Goal: Transaction & Acquisition: Book appointment/travel/reservation

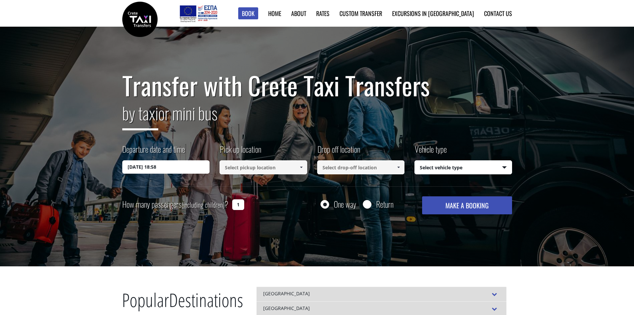
click at [142, 170] on input "[DATE] 18:58" at bounding box center [166, 166] width 88 height 13
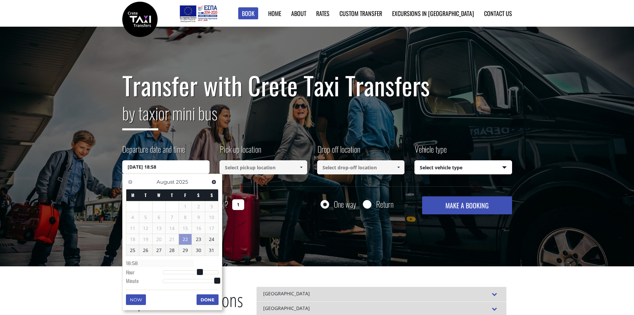
click at [212, 182] on span "Next" at bounding box center [213, 181] width 5 height 5
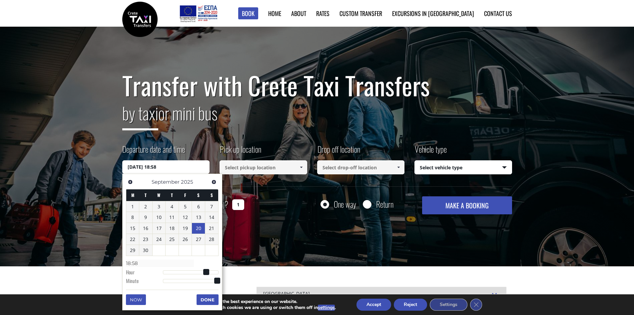
click at [198, 231] on link "20" at bounding box center [198, 228] width 13 height 11
type input "[DATE] 00:00"
click at [243, 164] on input at bounding box center [263, 167] width 88 height 14
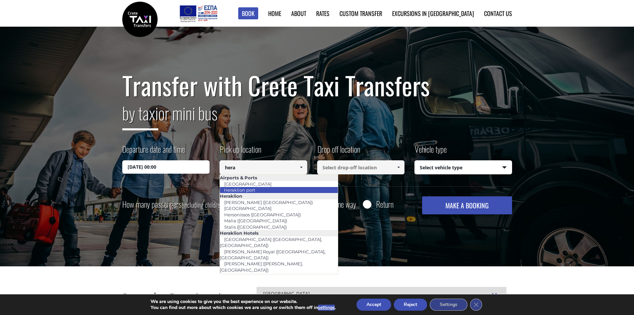
click at [284, 188] on li "Heraklion port" at bounding box center [279, 190] width 118 height 6
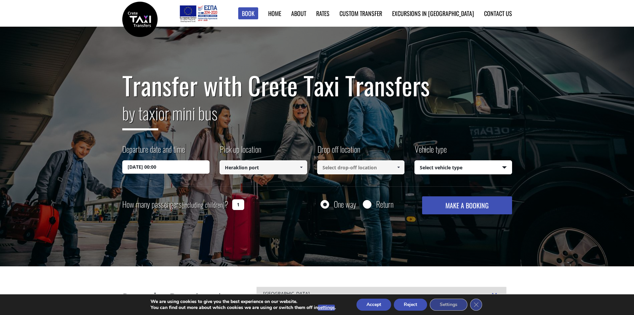
type input "Heraklion port"
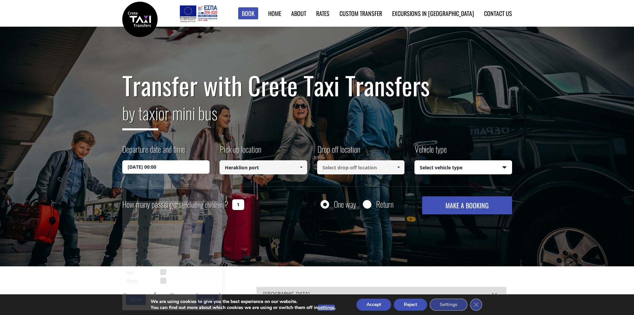
click at [148, 165] on input "[DATE] 00:00" at bounding box center [166, 166] width 88 height 13
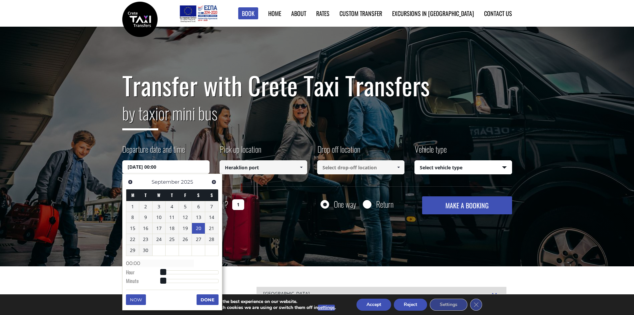
type input "[DATE] 01:00"
type input "01:00"
type input "[DATE] 02:00"
type input "02:00"
type input "[DATE] 03:00"
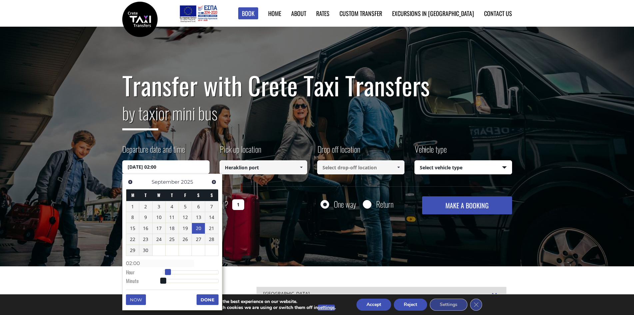
type input "03:00"
type input "[DATE] 04:00"
type input "04:00"
type input "[DATE] 05:00"
type input "05:00"
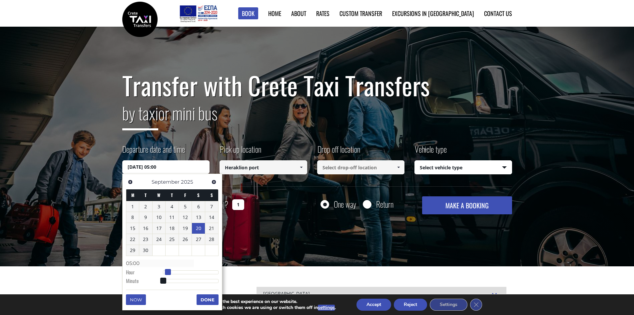
type input "[DATE] 06:00"
type input "06:00"
type input "[DATE] 08:00"
type input "08:00"
type input "[DATE] 09:00"
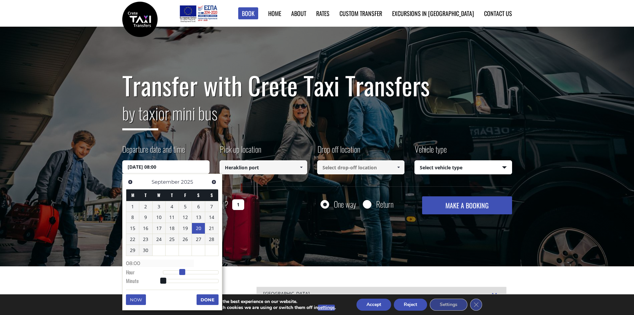
type input "09:00"
type input "[DATE] 10:00"
type input "10:00"
type input "[DATE] 11:00"
type input "11:00"
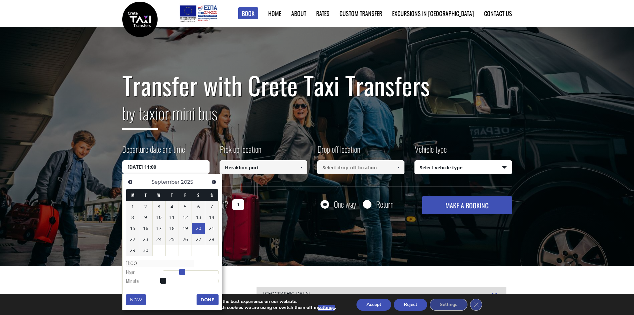
type input "[DATE] 12:00"
type input "12:00"
type input "[DATE] 13:00"
type input "13:00"
type input "[DATE] 14:00"
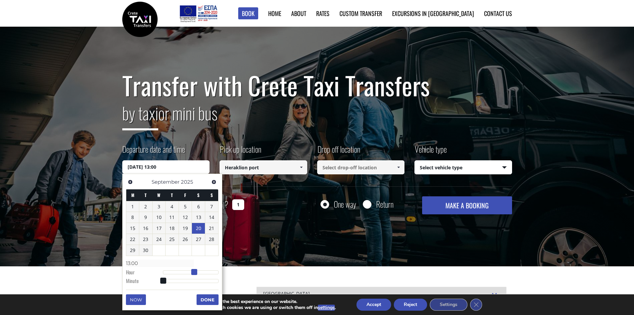
type input "14:00"
drag, startPoint x: 163, startPoint y: 271, endPoint x: 196, endPoint y: 275, distance: 33.5
click at [196, 275] on dl "Time 14:00 Hour Minute Second Millisecond Microsecond Time Zone -1200 -1100 -10…" at bounding box center [172, 271] width 93 height 28
type input "[DATE] 15:00"
type input "15:00"
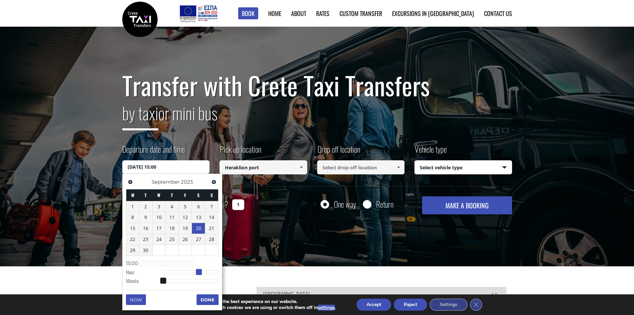
type input "[DATE] 16:00"
type input "16:00"
type input "[DATE] 17:00"
type input "17:00"
type input "[DATE] 18:00"
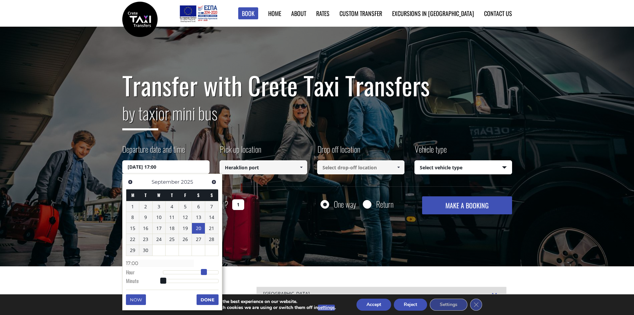
type input "18:00"
drag, startPoint x: 198, startPoint y: 272, endPoint x: 208, endPoint y: 274, distance: 10.3
click at [208, 274] on span at bounding box center [206, 272] width 6 height 6
click at [202, 298] on button "Done" at bounding box center [207, 299] width 22 height 11
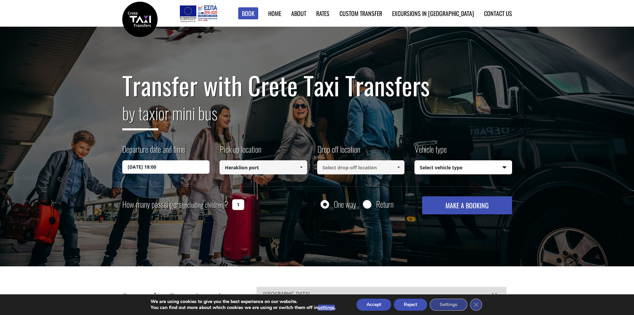
click at [359, 170] on input at bounding box center [361, 167] width 88 height 14
click at [359, 181] on link "[GEOGRAPHIC_DATA] (Lasithi)" at bounding box center [354, 183] width 74 height 9
type input "[GEOGRAPHIC_DATA] (Lasithi)"
click at [458, 164] on select "Select vehicle type Taxi (4 passengers) Mercedes E Class Mini Van (7 passengers…" at bounding box center [463, 167] width 97 height 14
select select "540"
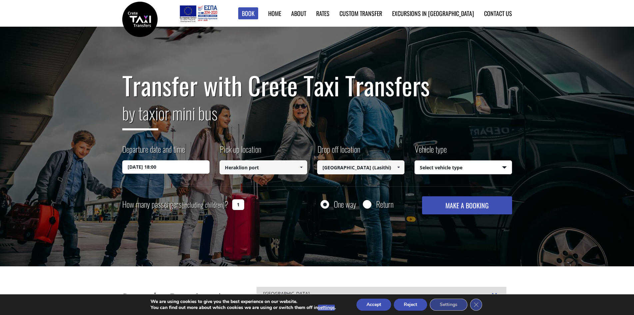
click at [415, 160] on select "Select vehicle type Taxi (4 passengers) Mercedes E Class Mini Van (7 passengers…" at bounding box center [463, 167] width 97 height 14
click at [243, 205] on input "1" at bounding box center [238, 204] width 12 height 11
type input "1"
type input "2"
click at [500, 211] on button "MAKE A BOOKING" at bounding box center [467, 205] width 90 height 18
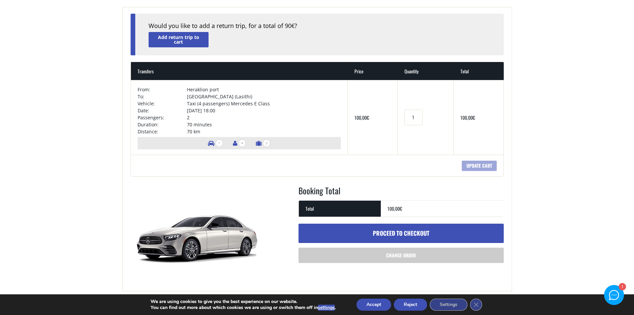
scroll to position [100, 0]
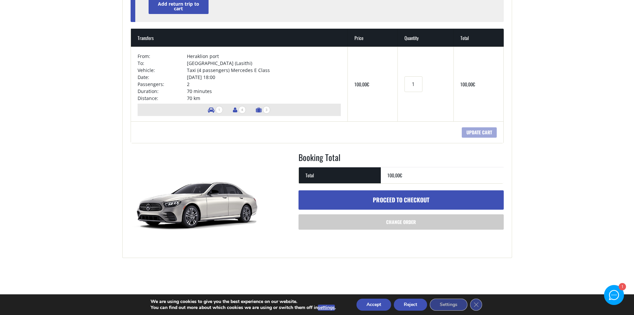
click at [367, 201] on link "Proceed to checkout" at bounding box center [400, 199] width 205 height 19
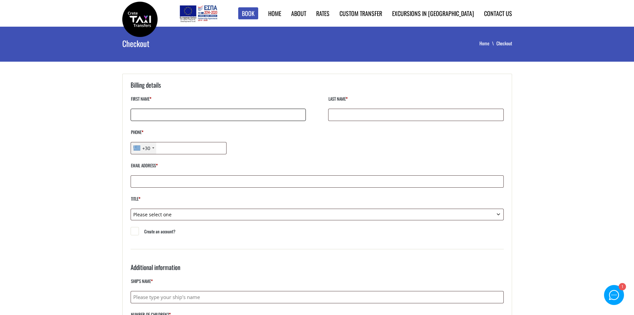
click at [187, 117] on input "First name *" at bounding box center [218, 115] width 175 height 12
type input "Kara"
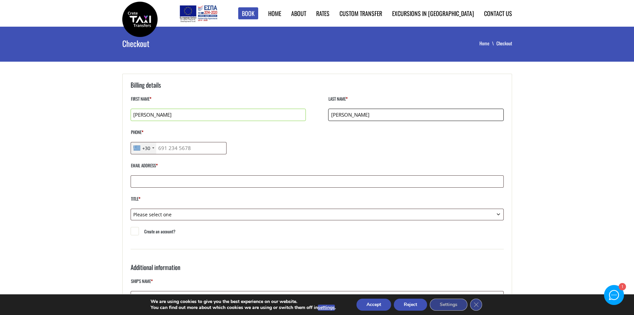
type input "Kopp"
click at [181, 149] on input "Phone *" at bounding box center [179, 148] width 96 height 12
drag, startPoint x: 146, startPoint y: 150, endPoint x: 150, endPoint y: 149, distance: 4.1
click at [146, 151] on div "+30" at bounding box center [146, 148] width 8 height 7
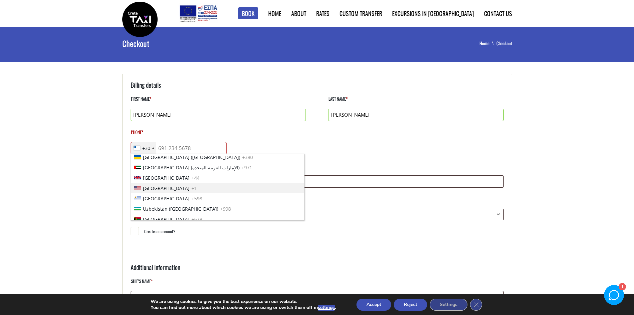
scroll to position [2331, 0]
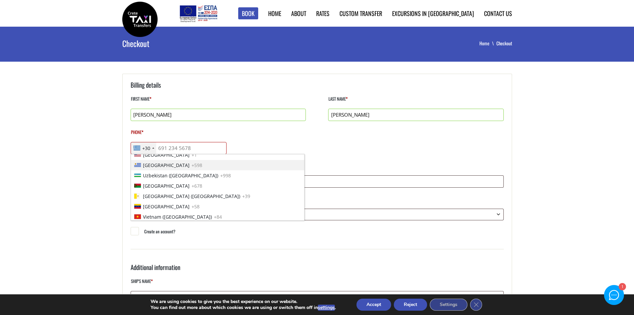
click at [167, 160] on li "Uruguay +598" at bounding box center [217, 165] width 173 height 10
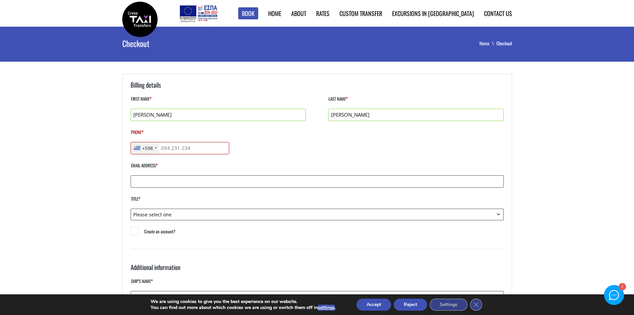
click at [150, 145] on div "+598" at bounding box center [147, 148] width 11 height 7
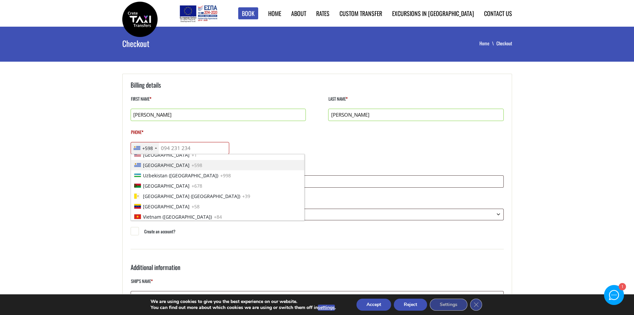
click at [162, 157] on span "United States" at bounding box center [166, 154] width 47 height 7
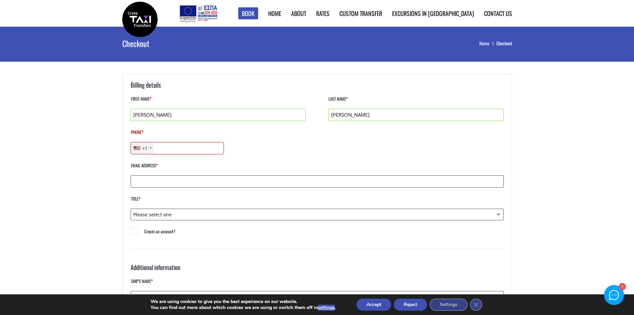
click at [171, 147] on input "Phone *" at bounding box center [178, 148] width 94 height 12
click at [165, 148] on input "573*694*4588" at bounding box center [178, 148] width 94 height 12
click at [175, 148] on input "573-694*4588" at bounding box center [178, 148] width 94 height 12
type input "573-694-4588"
click at [236, 183] on input "Email address *" at bounding box center [317, 181] width 373 height 12
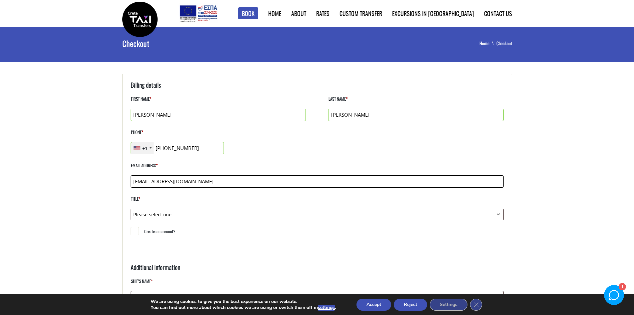
type input "knverslues@gmail.com"
click at [233, 213] on select "Please select one Mr. Mrs." at bounding box center [317, 214] width 373 height 12
select select "mrs"
click at [131, 208] on select "Please select one Mr. Mrs." at bounding box center [317, 214] width 373 height 12
click at [141, 240] on div "Billing details First name * Kara Last name * Kopp Phone * +1 United States +1 …" at bounding box center [317, 164] width 373 height 169
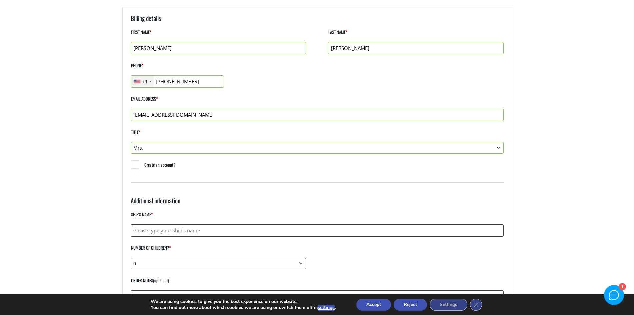
scroll to position [133, 0]
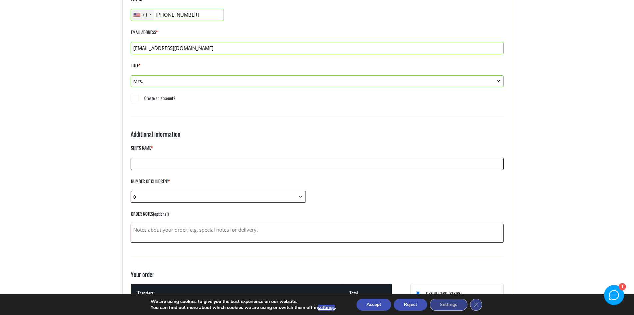
click at [150, 161] on input "Ship's Name *" at bounding box center [317, 163] width 373 height 12
type input "Suntime Water Transfers"
click at [292, 201] on select "0 1 2 3 4 5 6 7 8 9 10" at bounding box center [218, 197] width 175 height 12
click at [218, 202] on select "0 1 2 3 4 5 6 7 8 9 10" at bounding box center [218, 197] width 175 height 12
click at [211, 226] on textarea "Order notes (optional)" at bounding box center [317, 232] width 373 height 19
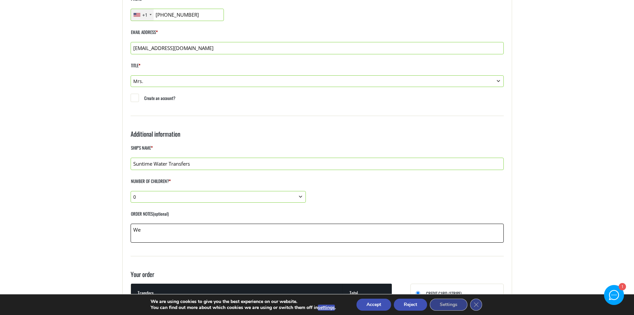
type textarea "W"
paste textarea "Lassithi, Elounda Crete 720 53, Greece"
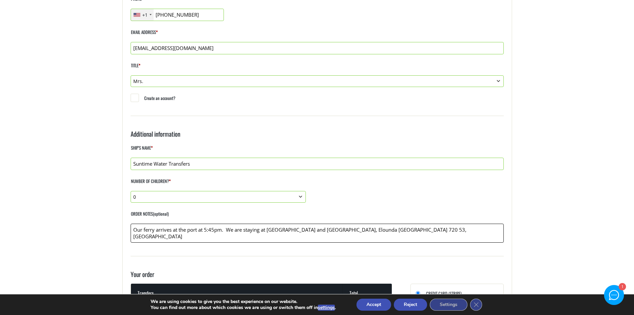
click at [339, 231] on textarea "Our ferry arrives at the port at 5:45pm. We are staying at Elounda Beach Hotel …" at bounding box center [317, 232] width 373 height 19
click at [442, 230] on textarea "Our ferry arrives at the port at 5:45pm. We are staying at Elounda Beach Hotel …" at bounding box center [317, 232] width 373 height 19
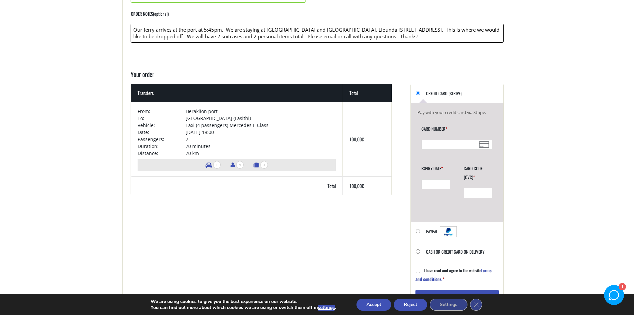
scroll to position [366, 0]
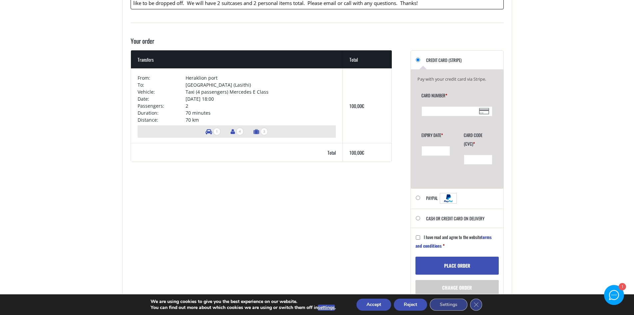
type textarea "Our ferry arrives at the port at 5:45pm. We are staying at Elounda Beach Hotel …"
click at [452, 105] on div "Card Number *" at bounding box center [456, 105] width 79 height 36
click at [461, 107] on div "Checkout" at bounding box center [456, 111] width 71 height 10
click at [440, 146] on div "Checkout" at bounding box center [435, 151] width 29 height 10
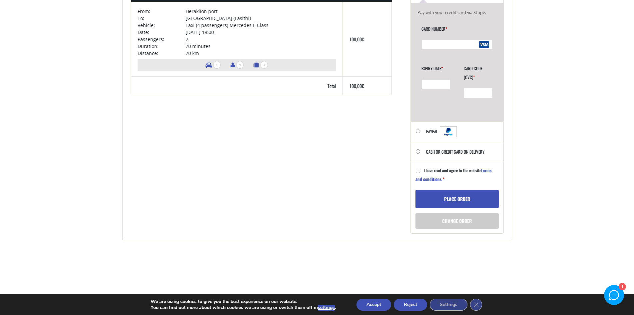
click at [416, 172] on input "I have read and agree to the website terms and conditions *" at bounding box center [418, 170] width 4 height 4
checkbox input "true"
click at [435, 199] on button "Place order" at bounding box center [456, 199] width 83 height 18
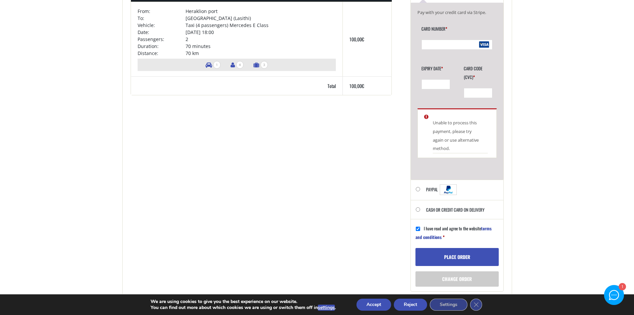
scroll to position [466, 0]
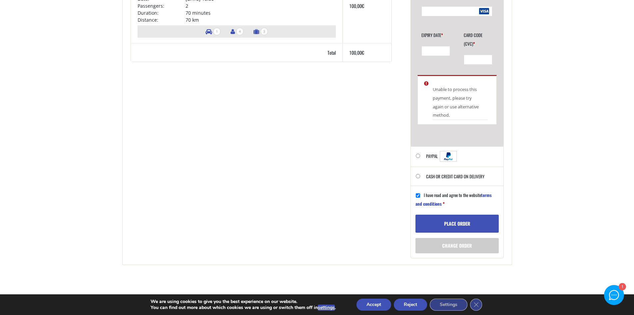
click at [478, 225] on button "Place order" at bounding box center [456, 223] width 83 height 18
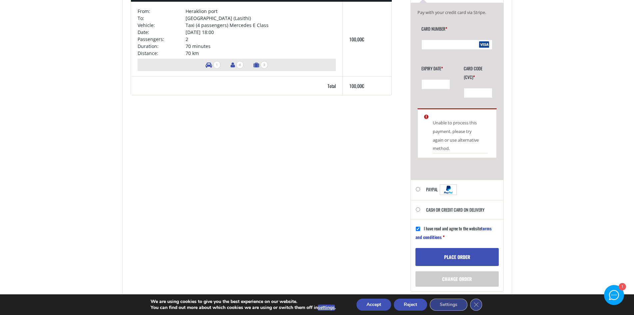
scroll to position [333, 0]
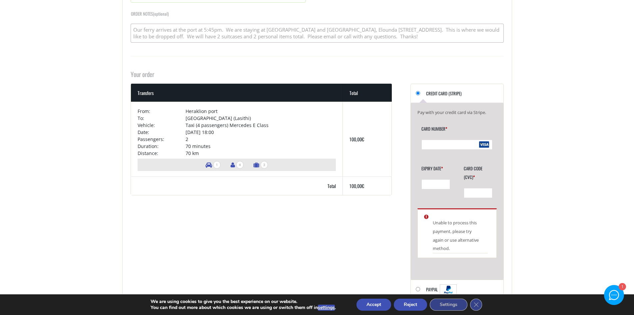
click at [430, 214] on ul "Unable to process this payment, please try again or use alternative method." at bounding box center [456, 233] width 79 height 50
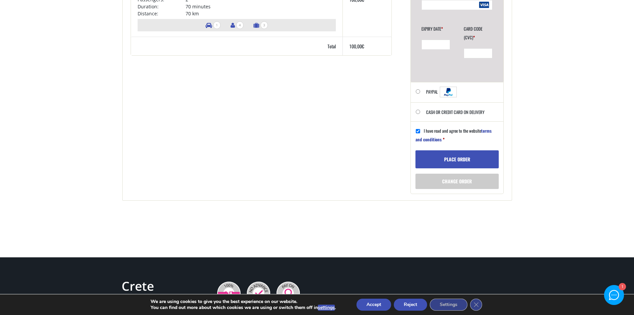
scroll to position [474, 0]
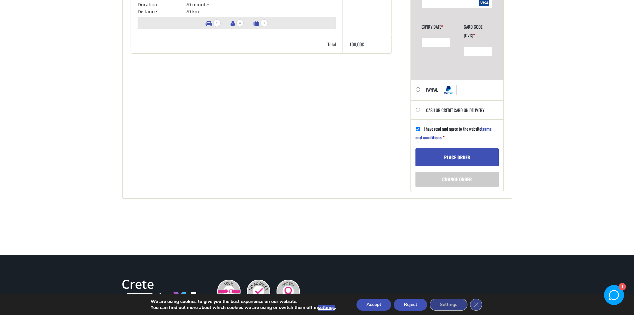
click at [466, 153] on button "Place order" at bounding box center [456, 157] width 83 height 18
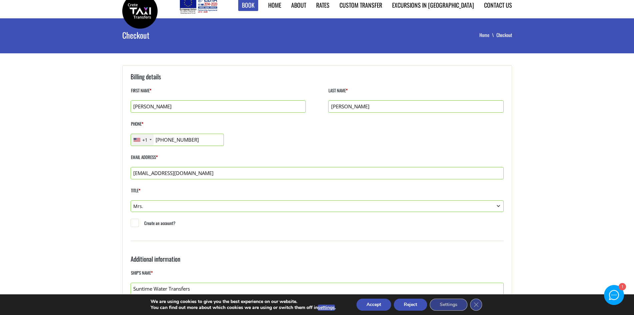
scroll to position [0, 0]
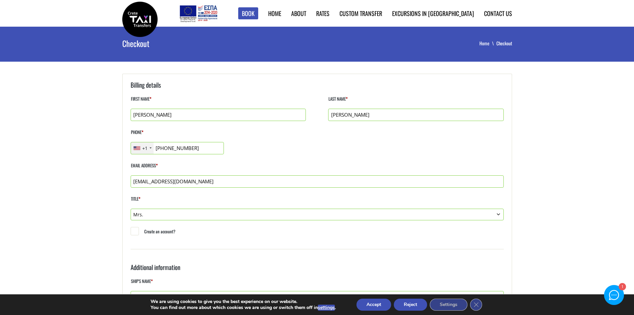
click at [202, 115] on input "Kara" at bounding box center [218, 115] width 175 height 12
type input "William"
click at [278, 152] on p "Phone * +1 United States +1 United Kingdom +44 Afghanistan (‫افغانستان‬‎) +93 A…" at bounding box center [317, 141] width 373 height 27
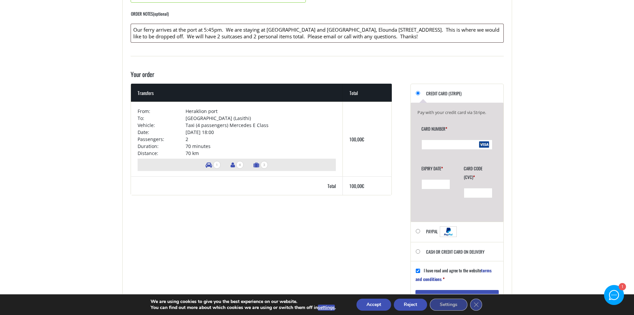
scroll to position [499, 0]
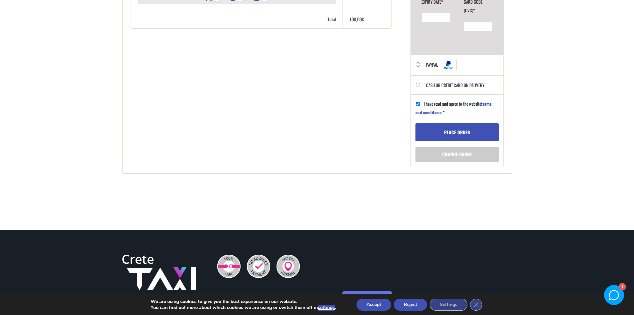
click at [473, 131] on button "Place order" at bounding box center [456, 132] width 83 height 18
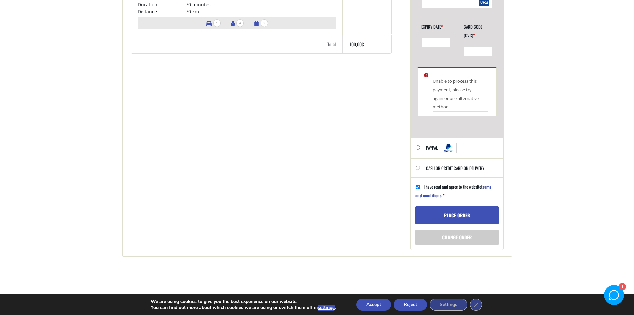
scroll to position [308, 0]
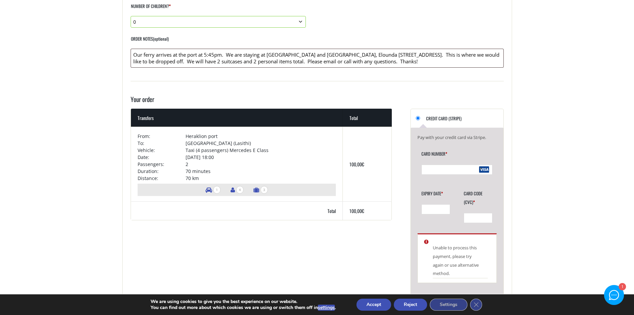
click at [481, 167] on icon "Checkout" at bounding box center [484, 170] width 10 height 8
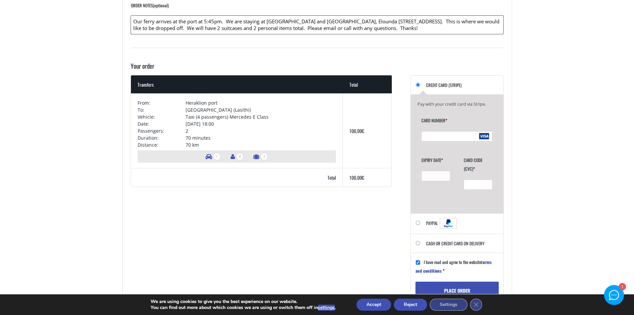
scroll to position [408, 0]
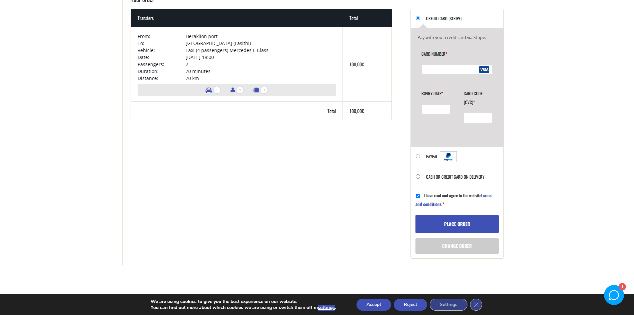
click at [439, 220] on button "Place order" at bounding box center [456, 224] width 83 height 18
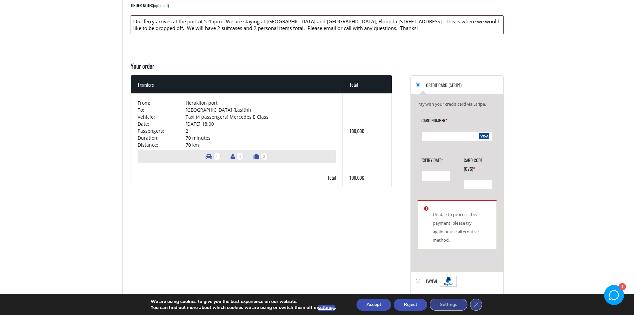
scroll to position [508, 0]
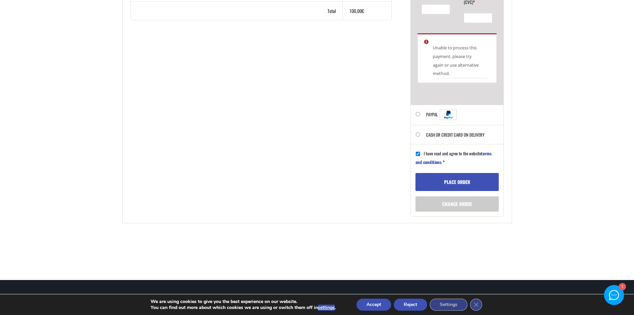
click at [420, 138] on li "Cash or Credit Card on delivery Pay in cash or by credit card directly to the d…" at bounding box center [457, 134] width 93 height 19
click at [419, 134] on input "Cash or Credit Card on delivery" at bounding box center [418, 134] width 4 height 4
radio input "true"
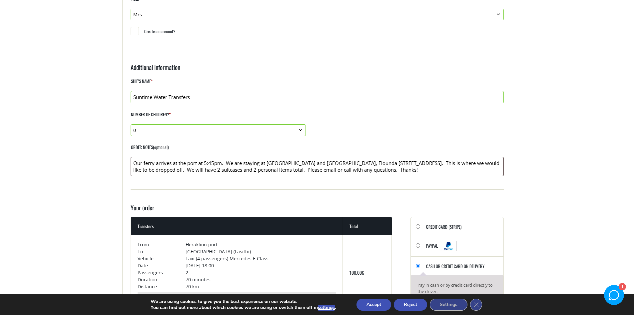
scroll to position [333, 0]
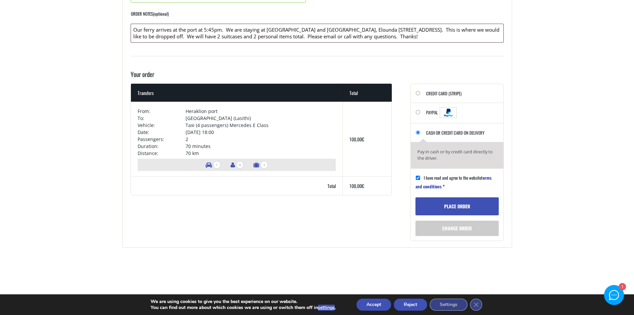
click at [456, 195] on div "Terms – Conditions & Cancellation policy By using our website for your transpor…" at bounding box center [457, 204] width 93 height 72
click at [456, 199] on button "Place order" at bounding box center [456, 206] width 83 height 18
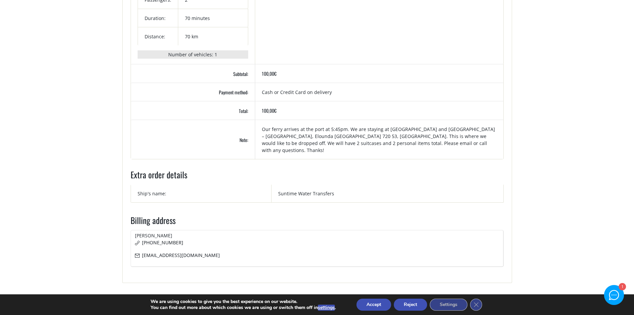
scroll to position [300, 0]
